Goal: Task Accomplishment & Management: Manage account settings

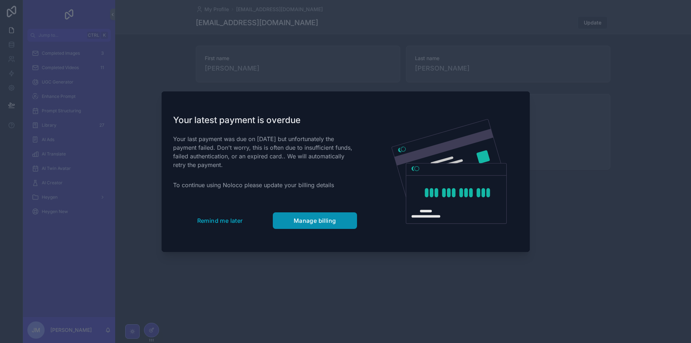
click at [321, 221] on span "Manage billing" at bounding box center [315, 220] width 42 height 7
click at [304, 221] on span "Manage billing" at bounding box center [315, 220] width 42 height 7
